Goal: Task Accomplishment & Management: Use online tool/utility

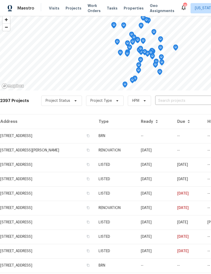
scroll to position [23, 0]
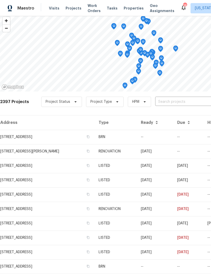
click at [56, 10] on span "Visits" at bounding box center [54, 8] width 11 height 5
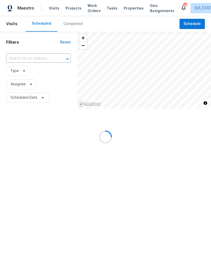
click at [57, 11] on div "Visits Projects Work Orders Tasks Properties Geo Assignments" at bounding box center [115, 8] width 132 height 10
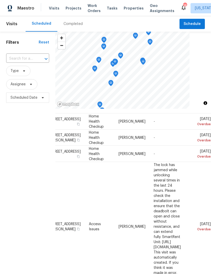
scroll to position [13, 53]
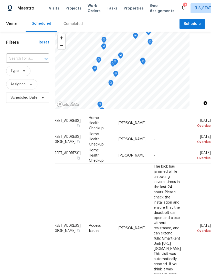
click at [0, 0] on icon at bounding box center [0, 0] width 0 height 0
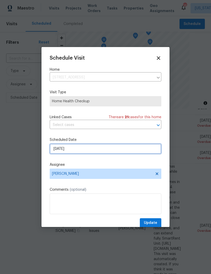
click at [121, 149] on input "9/19/2025" at bounding box center [106, 148] width 112 height 10
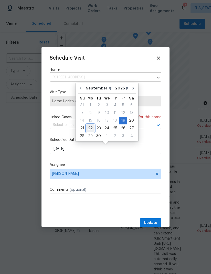
click at [90, 126] on div "22" at bounding box center [90, 127] width 8 height 7
type input "9/22/2025"
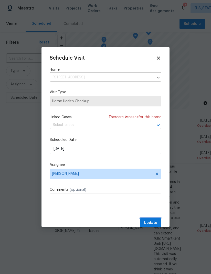
click at [152, 224] on span "Update" at bounding box center [150, 222] width 13 height 6
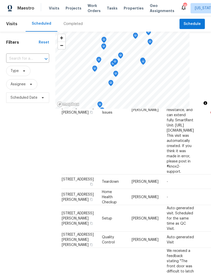
scroll to position [115, 0]
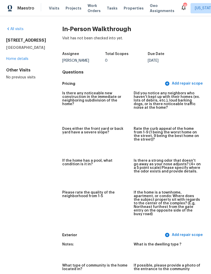
click at [10, 61] on link "Home details" at bounding box center [17, 59] width 22 height 4
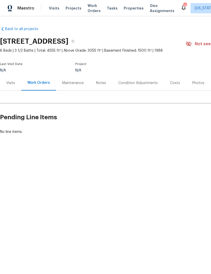
click at [11, 90] on div "Visits" at bounding box center [10, 82] width 21 height 15
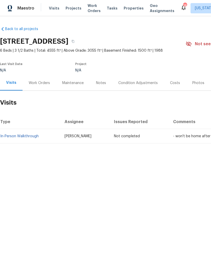
click at [26, 137] on link "In-Person Walkthrough" at bounding box center [19, 136] width 38 height 4
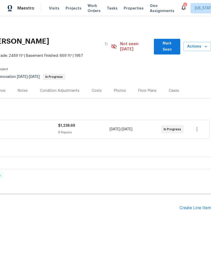
scroll to position [0, 79]
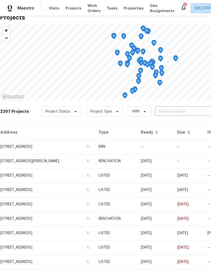
scroll to position [13, 0]
click at [51, 9] on span "Visits" at bounding box center [54, 8] width 11 height 5
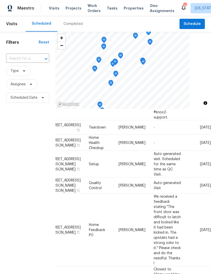
scroll to position [170, 54]
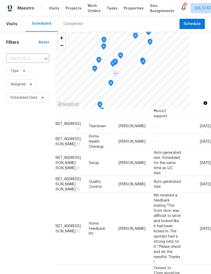
click at [0, 0] on icon at bounding box center [0, 0] width 0 height 0
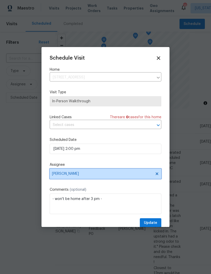
click at [158, 174] on icon at bounding box center [157, 173] width 3 height 3
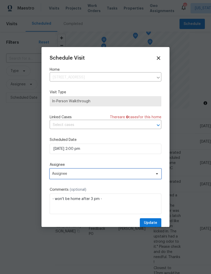
click at [87, 173] on span "Assignee" at bounding box center [102, 173] width 101 height 4
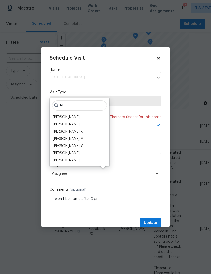
type input "Ni"
click at [79, 159] on div "[PERSON_NAME]" at bounding box center [66, 160] width 27 height 5
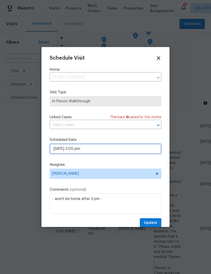
click at [133, 152] on input "[DATE] 2:00 pm" at bounding box center [106, 148] width 112 height 10
select select "pm"
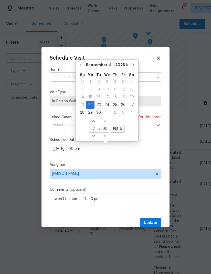
click at [118, 158] on div "Schedule Visit Home [STREET_ADDRESS] ​ Visit Type In-Person Walkthrough Linked …" at bounding box center [106, 141] width 112 height 172
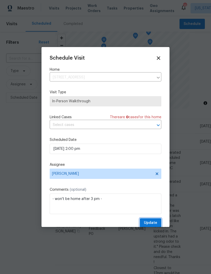
click at [153, 222] on span "Update" at bounding box center [150, 222] width 13 height 6
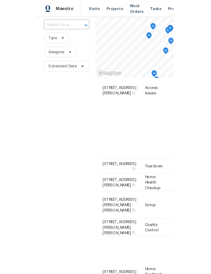
scroll to position [35, 0]
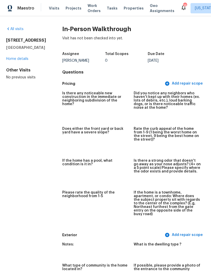
click at [24, 61] on link "Home details" at bounding box center [17, 59] width 22 height 4
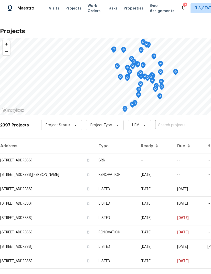
click at [72, 7] on span "Projects" at bounding box center [74, 8] width 16 height 5
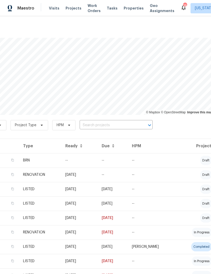
click at [51, 9] on span "Visits" at bounding box center [54, 8] width 11 height 5
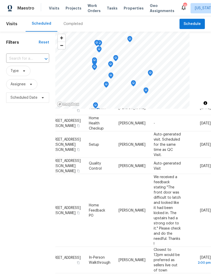
scroll to position [188, 54]
click at [199, 246] on td "Mon, Sep 22 2:00 pm" at bounding box center [198, 259] width 26 height 26
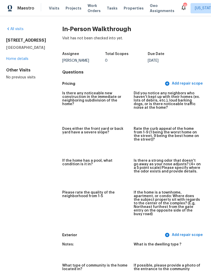
click at [18, 24] on div "All visits 3723 Fairfield Ln Woodbridge, VA 22193 Home details Other Visits No …" at bounding box center [105, 144] width 211 height 257
click at [14, 30] on link "All visits" at bounding box center [14, 29] width 17 height 4
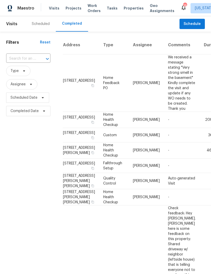
click at [45, 25] on div "Scheduled" at bounding box center [41, 23] width 18 height 5
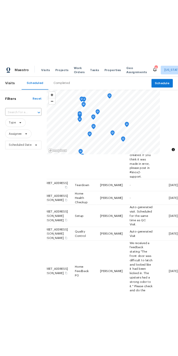
scroll to position [151, 54]
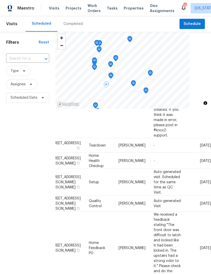
click at [0, 0] on icon at bounding box center [0, 0] width 0 height 0
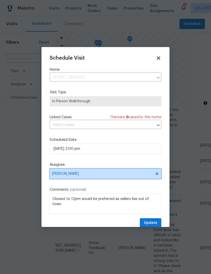
click at [157, 173] on icon at bounding box center [157, 173] width 4 height 4
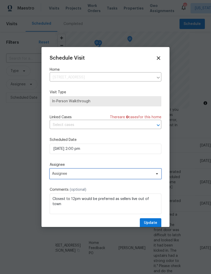
click at [109, 175] on span "Assignee" at bounding box center [102, 173] width 101 height 4
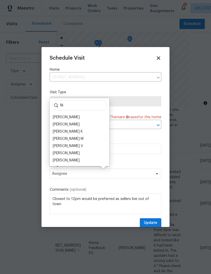
type input "Ni"
click at [80, 158] on div "[PERSON_NAME]" at bounding box center [66, 160] width 27 height 5
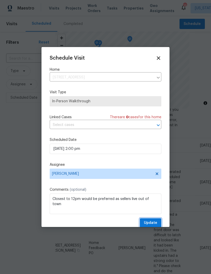
click at [157, 221] on span "Update" at bounding box center [150, 222] width 13 height 6
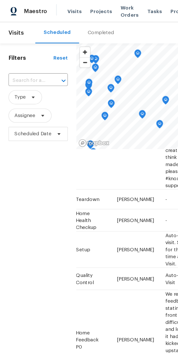
scroll to position [151, 0]
